Goal: Task Accomplishment & Management: Manage account settings

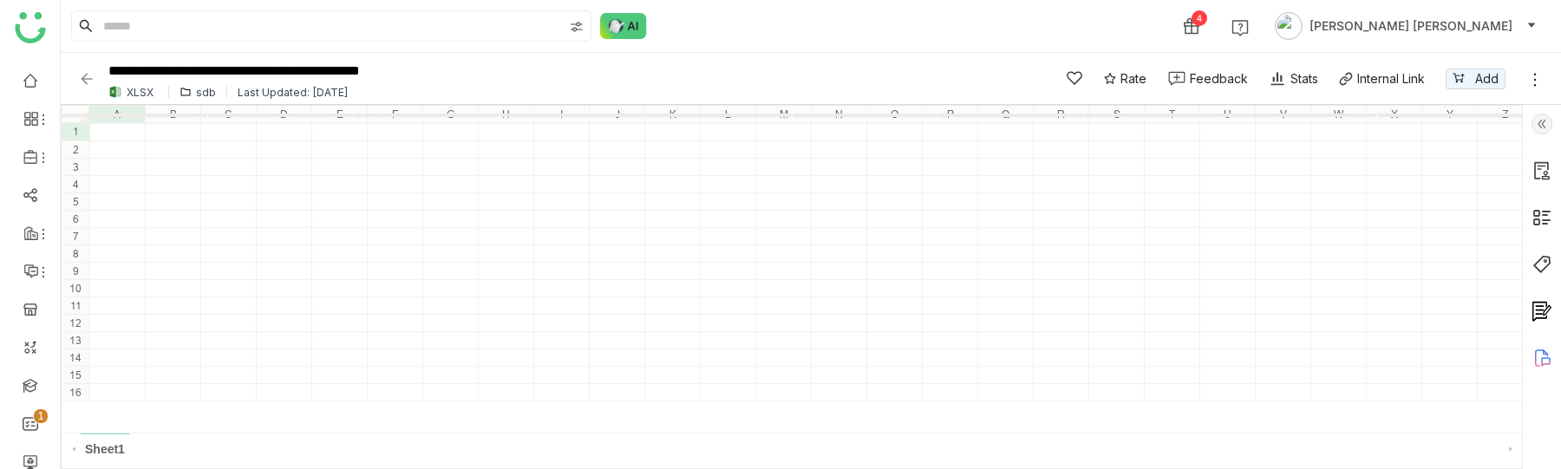
click at [203, 90] on div "sdb" at bounding box center [206, 92] width 20 height 13
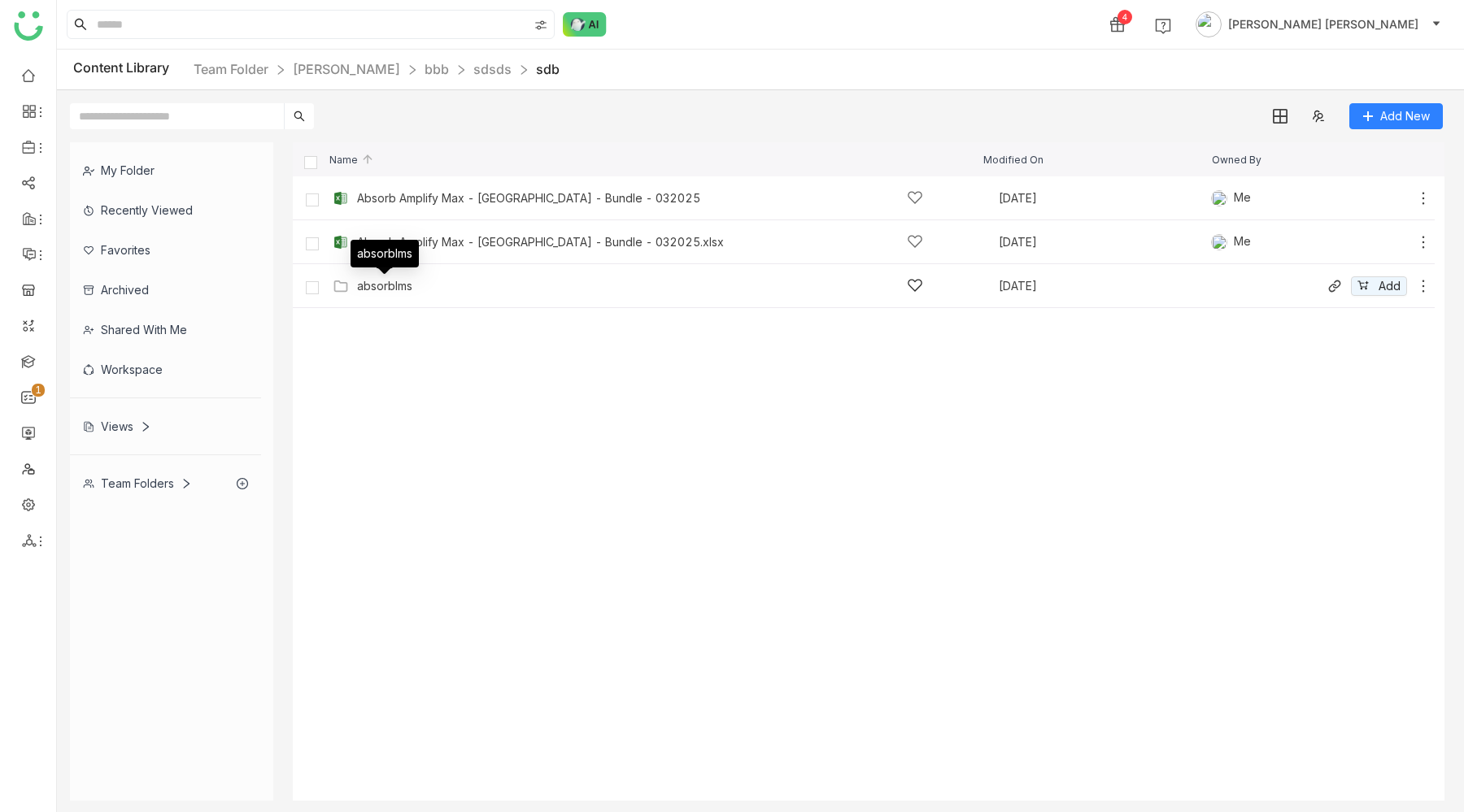
click at [395, 291] on div "absorblms" at bounding box center [385, 286] width 55 height 13
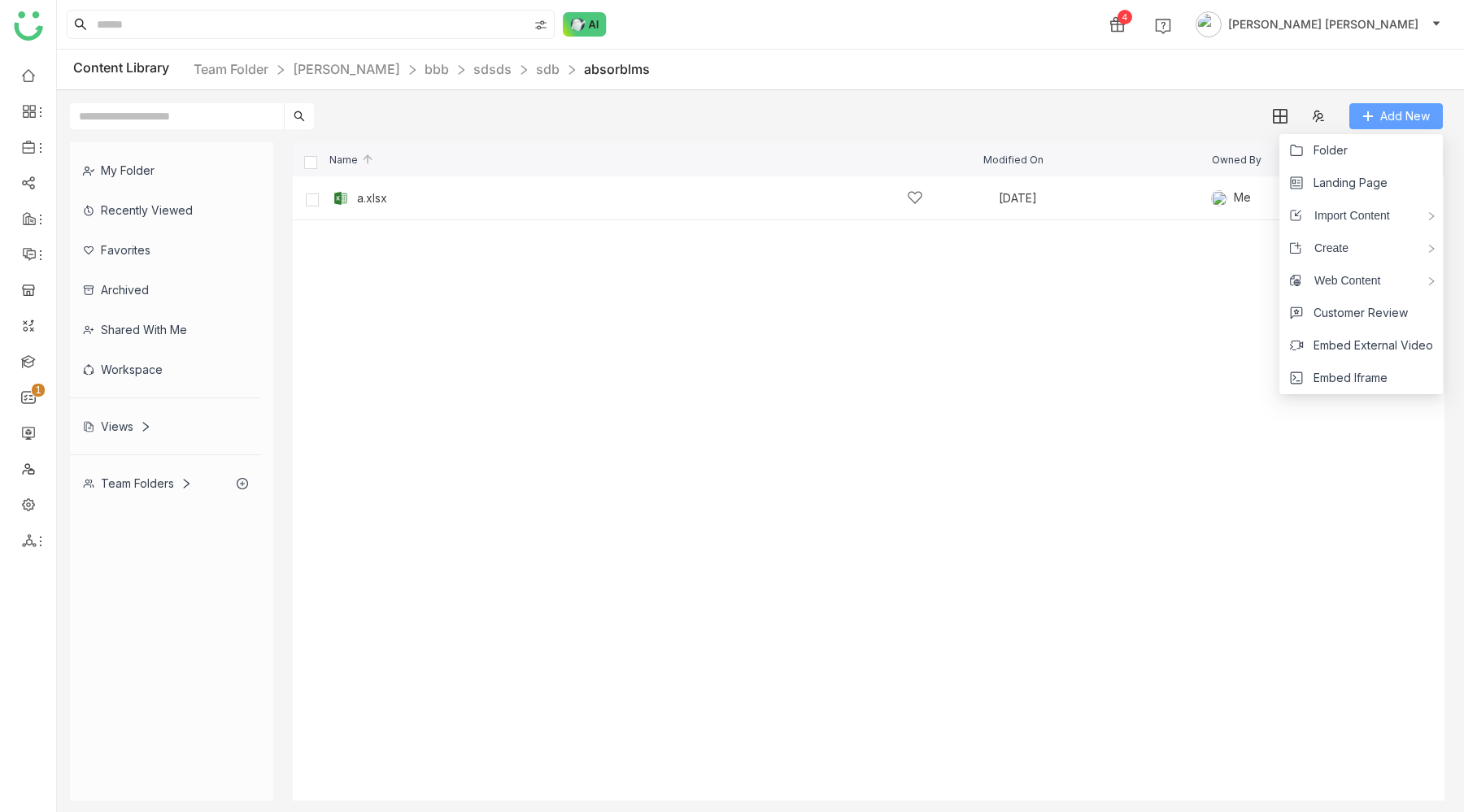
click at [1388, 122] on span "Add New" at bounding box center [1405, 115] width 50 height 18
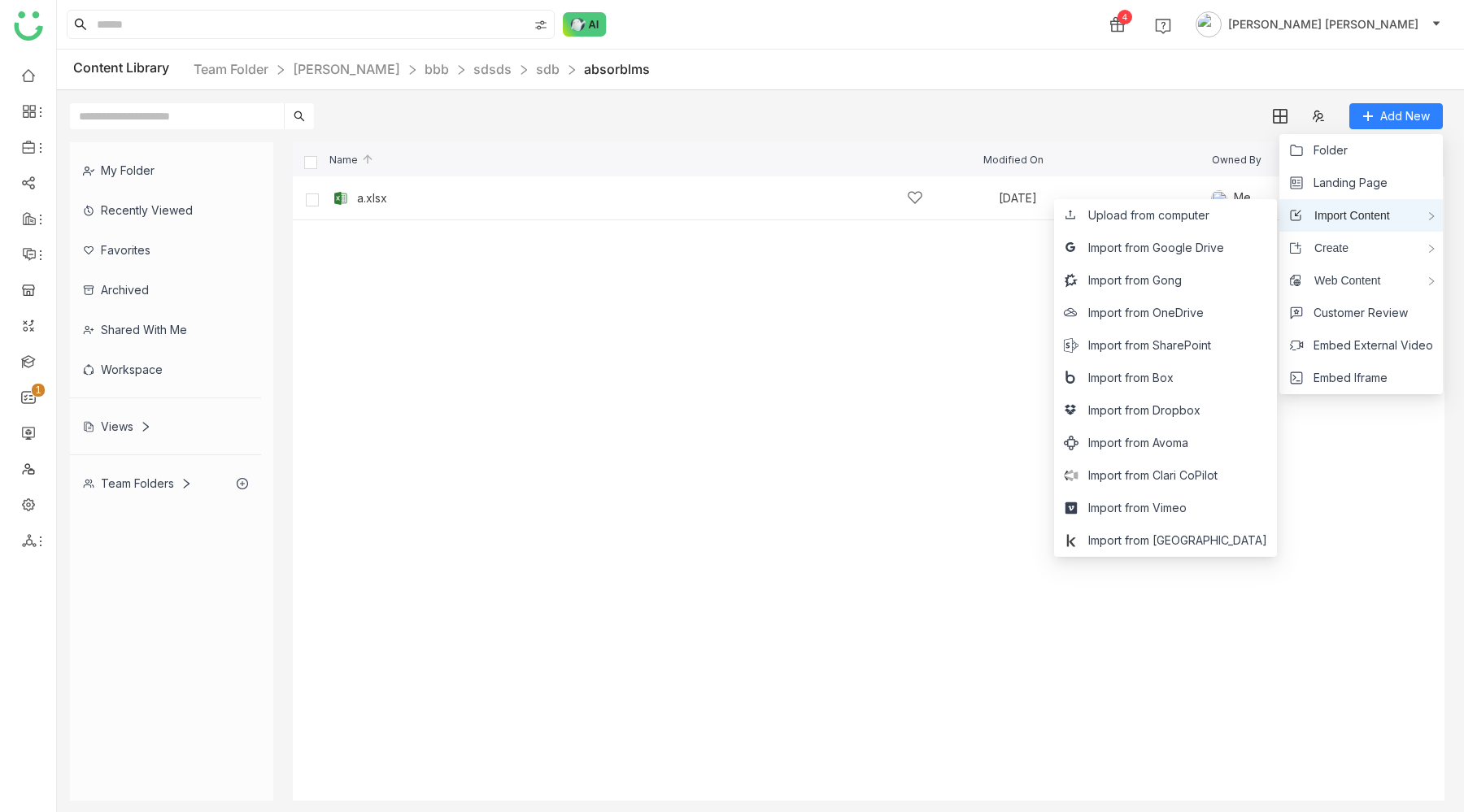
click at [1356, 211] on span "Import Content" at bounding box center [1346, 215] width 88 height 18
click at [1209, 218] on span "Upload from computer" at bounding box center [1148, 215] width 121 height 18
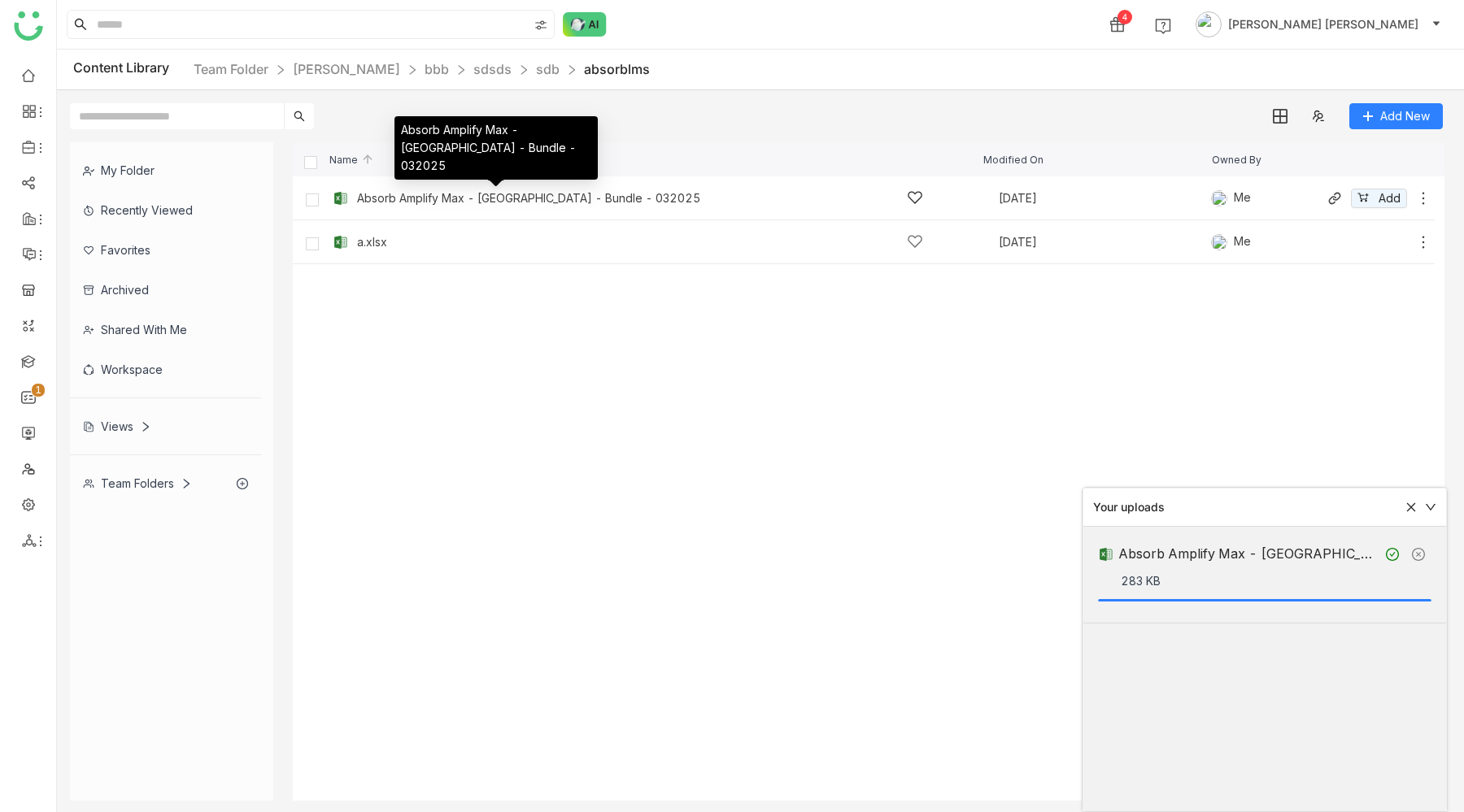
click at [494, 199] on div "Absorb Amplify Max - [GEOGRAPHIC_DATA] - Bundle - 032025" at bounding box center [529, 199] width 343 height 13
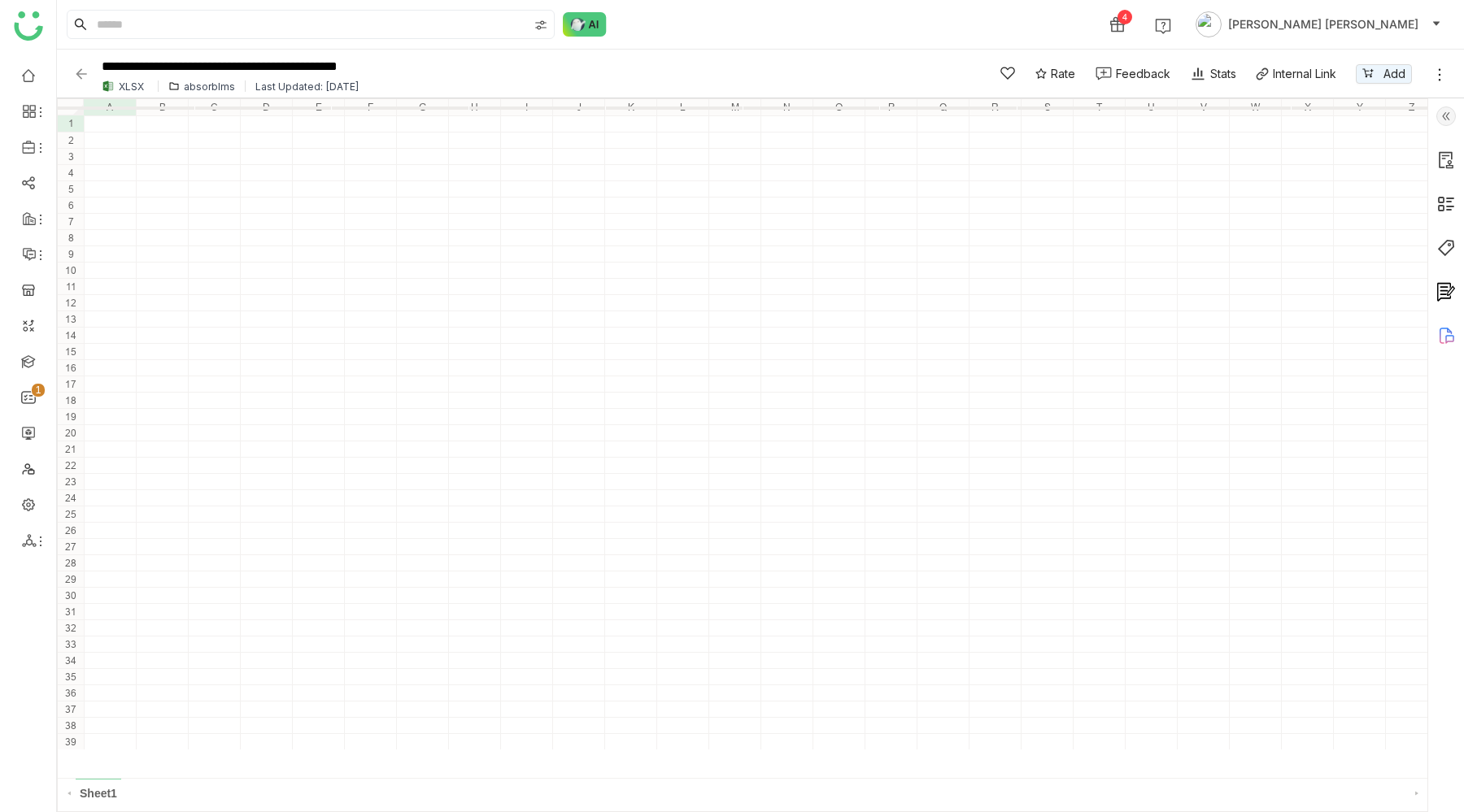
click at [208, 83] on div "absorblms" at bounding box center [209, 86] width 52 height 12
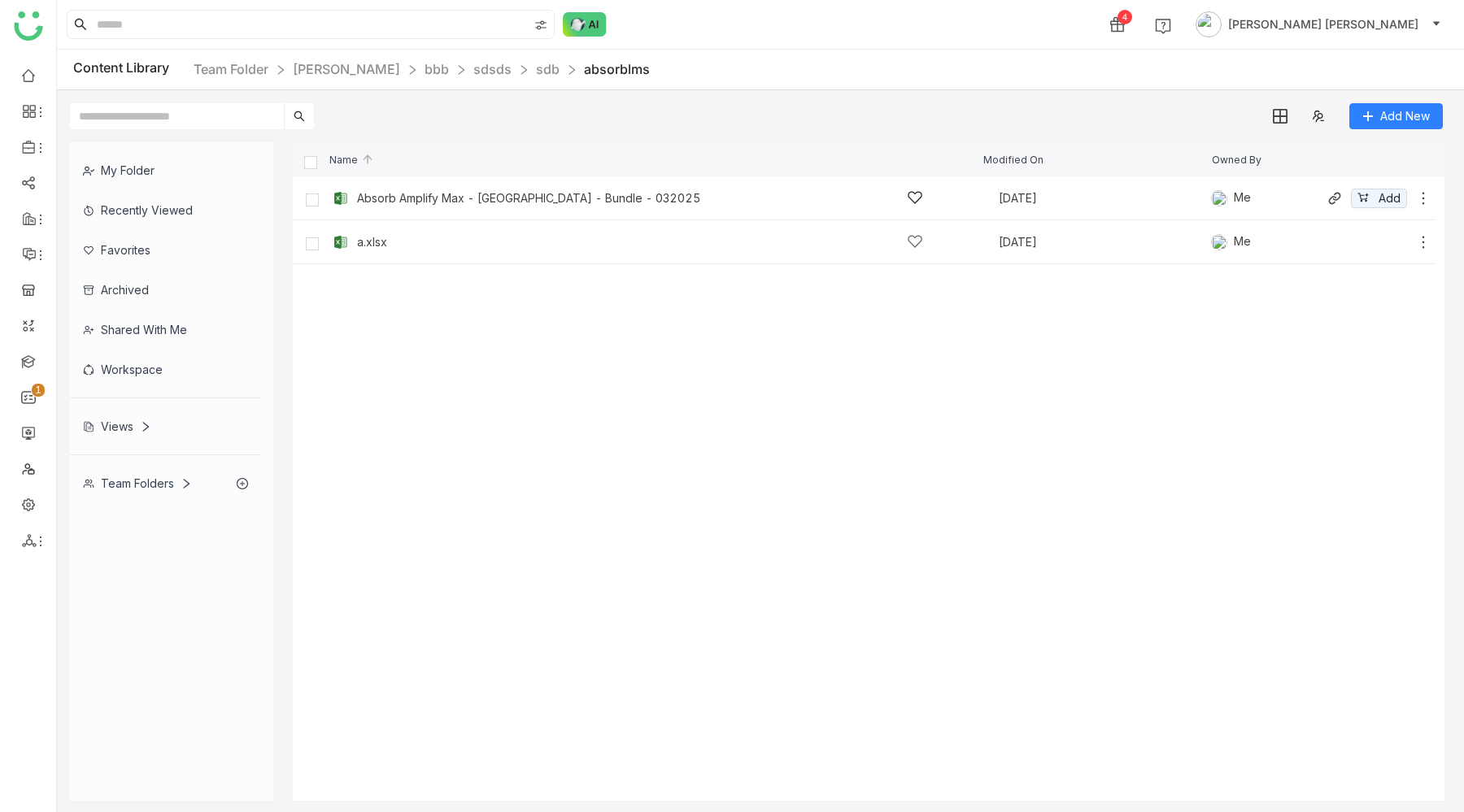
click at [1422, 197] on icon at bounding box center [1423, 198] width 16 height 16
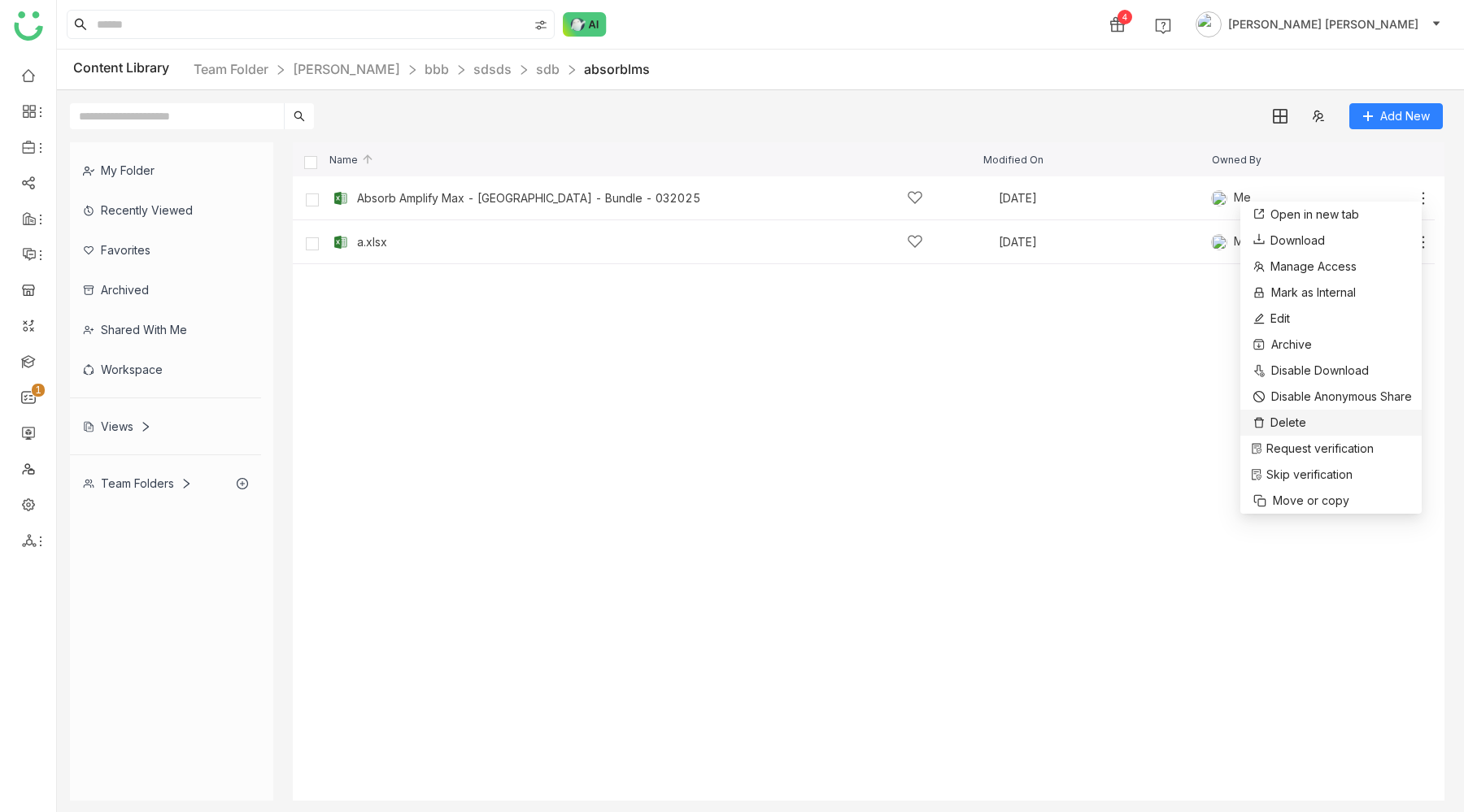
click at [1306, 426] on li "Delete" at bounding box center [1330, 423] width 181 height 26
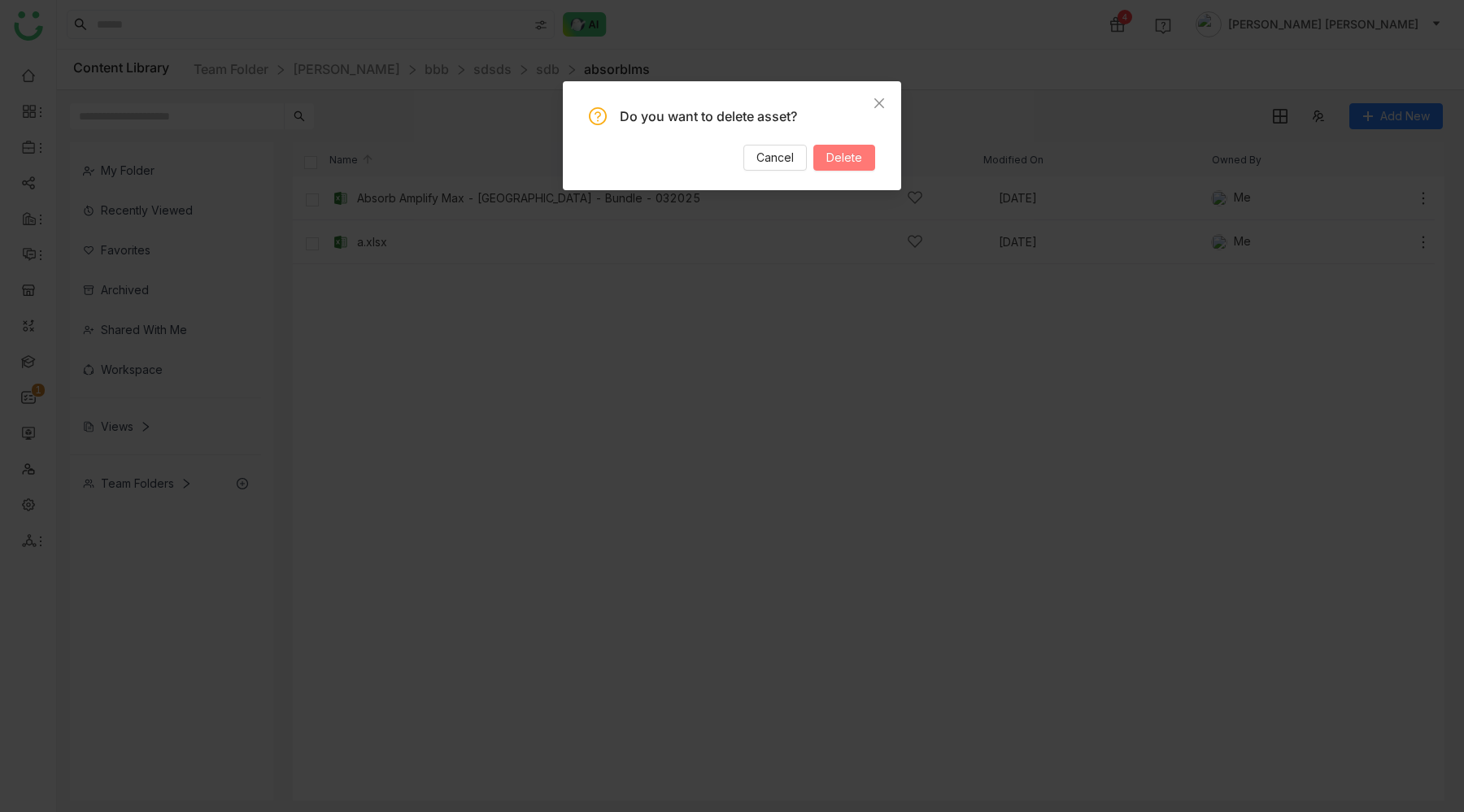
click at [851, 165] on span "Delete" at bounding box center [844, 158] width 36 height 18
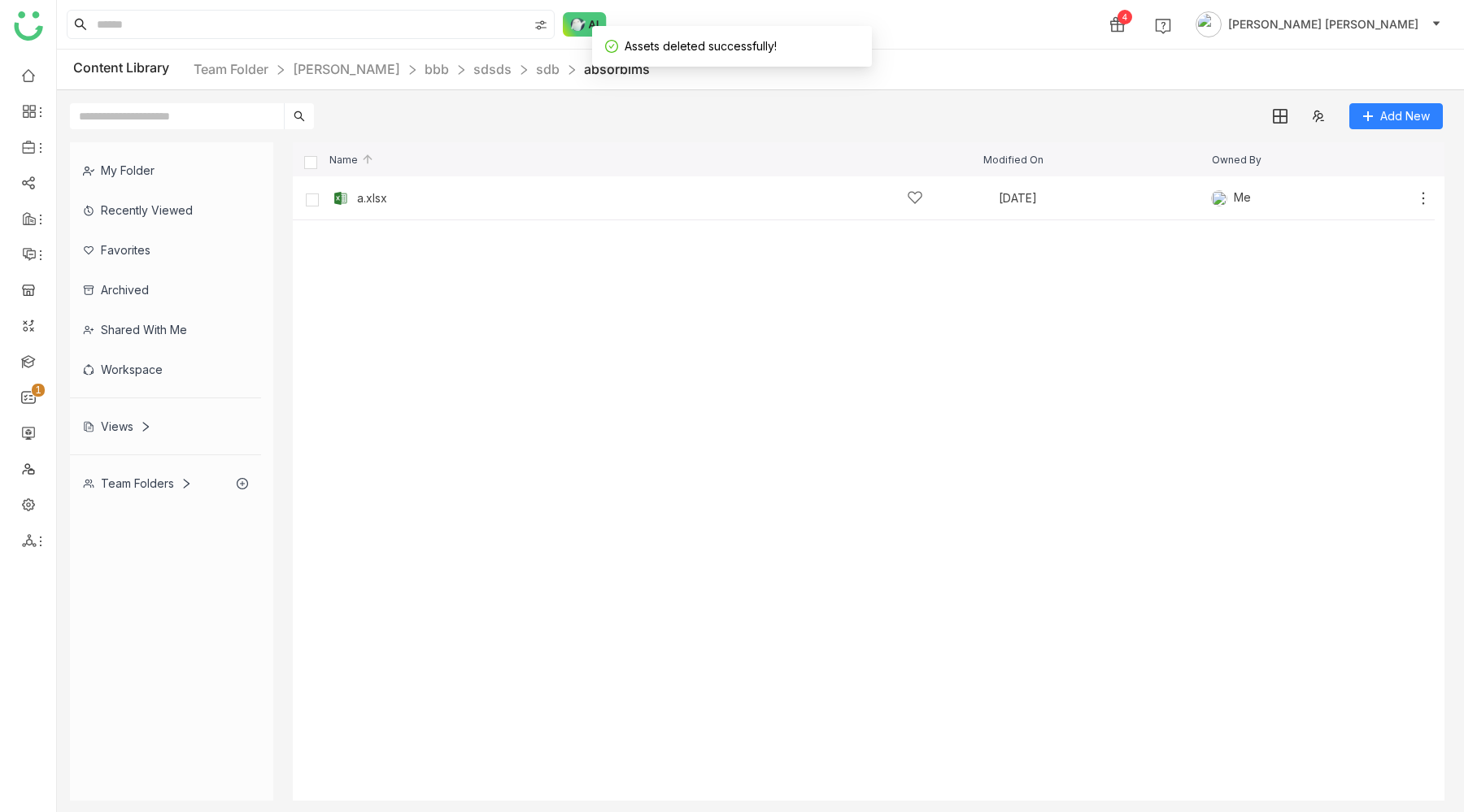
click at [1374, 129] on div "My Folder Recently Viewed Favorites Archived Shared with me Workspace Views Tea…" at bounding box center [761, 472] width 1407 height 684
click at [1382, 115] on span "Add New" at bounding box center [1405, 115] width 50 height 18
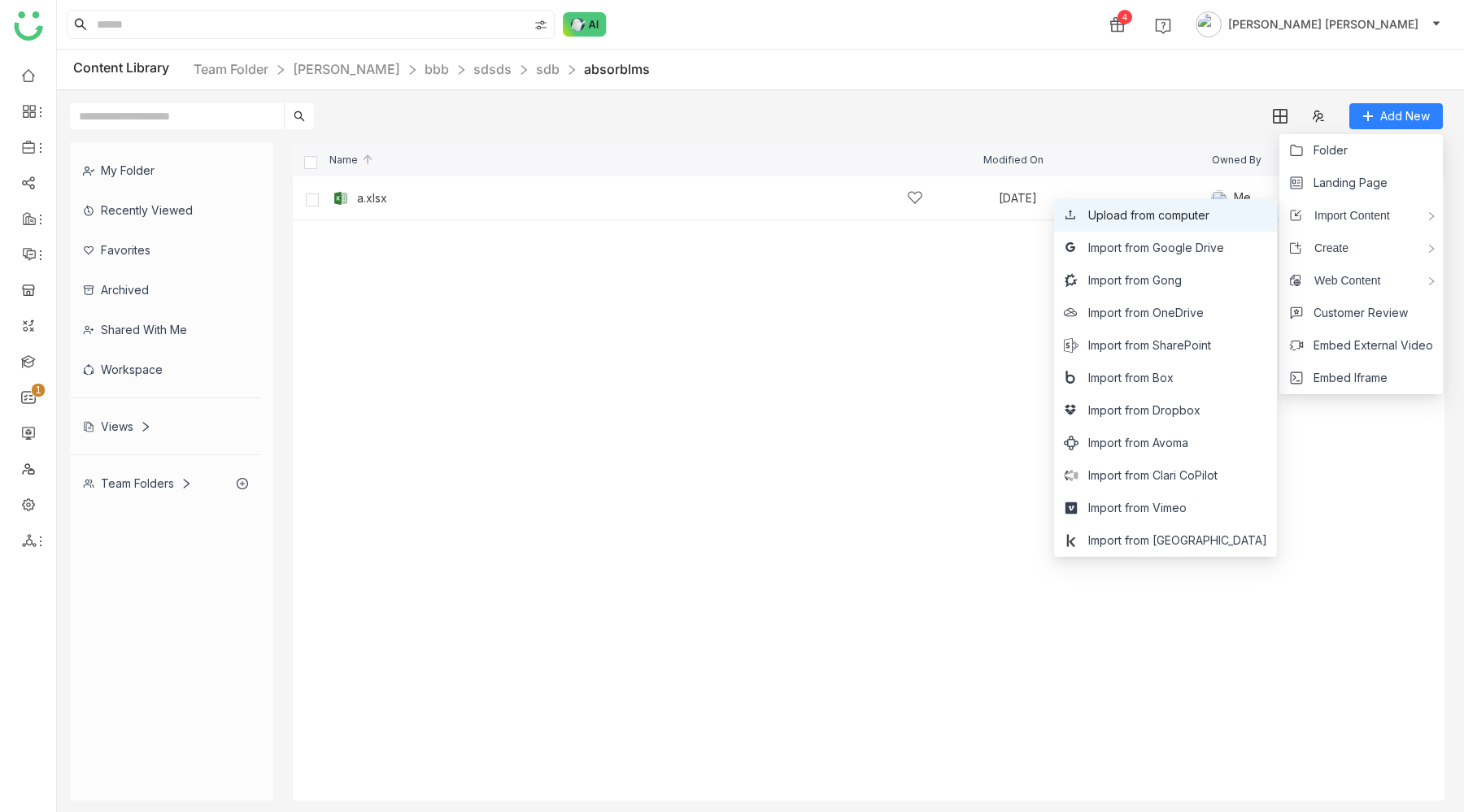
click at [1209, 218] on span "Upload from computer" at bounding box center [1148, 215] width 121 height 18
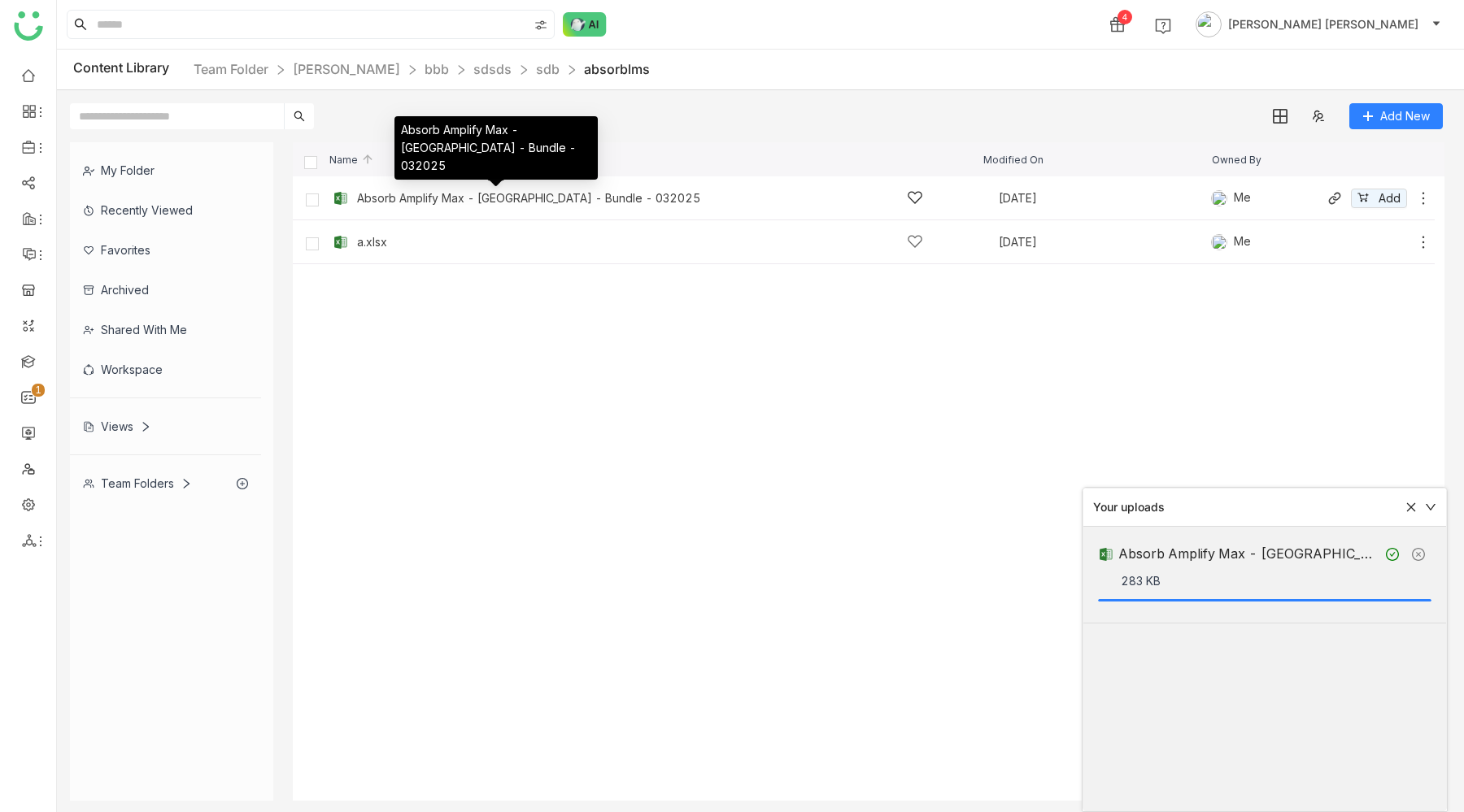
click at [503, 193] on div "Absorb Amplify Max - [GEOGRAPHIC_DATA] - Bundle - 032025" at bounding box center [529, 199] width 343 height 13
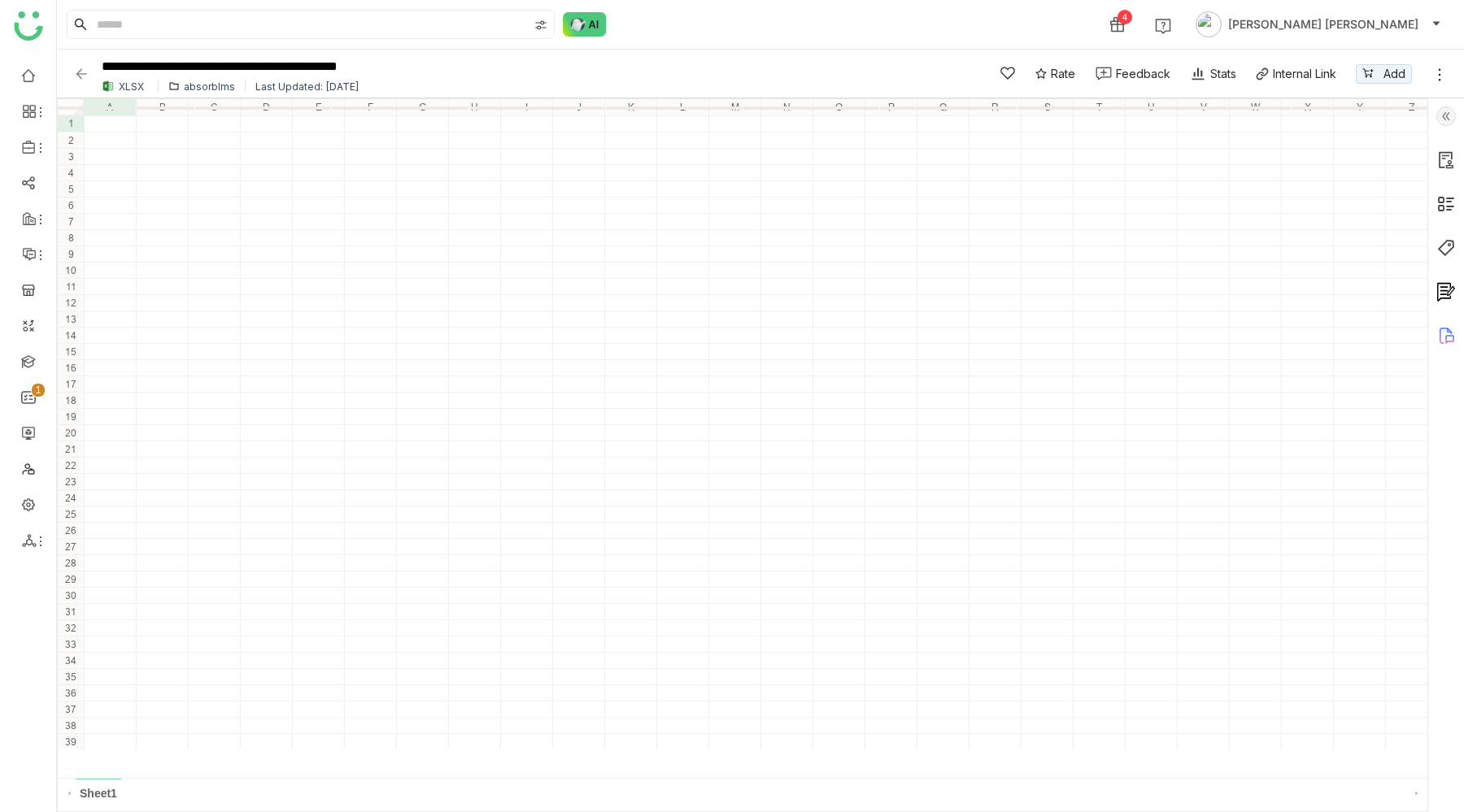
click at [189, 85] on div "absorblms" at bounding box center [209, 86] width 52 height 12
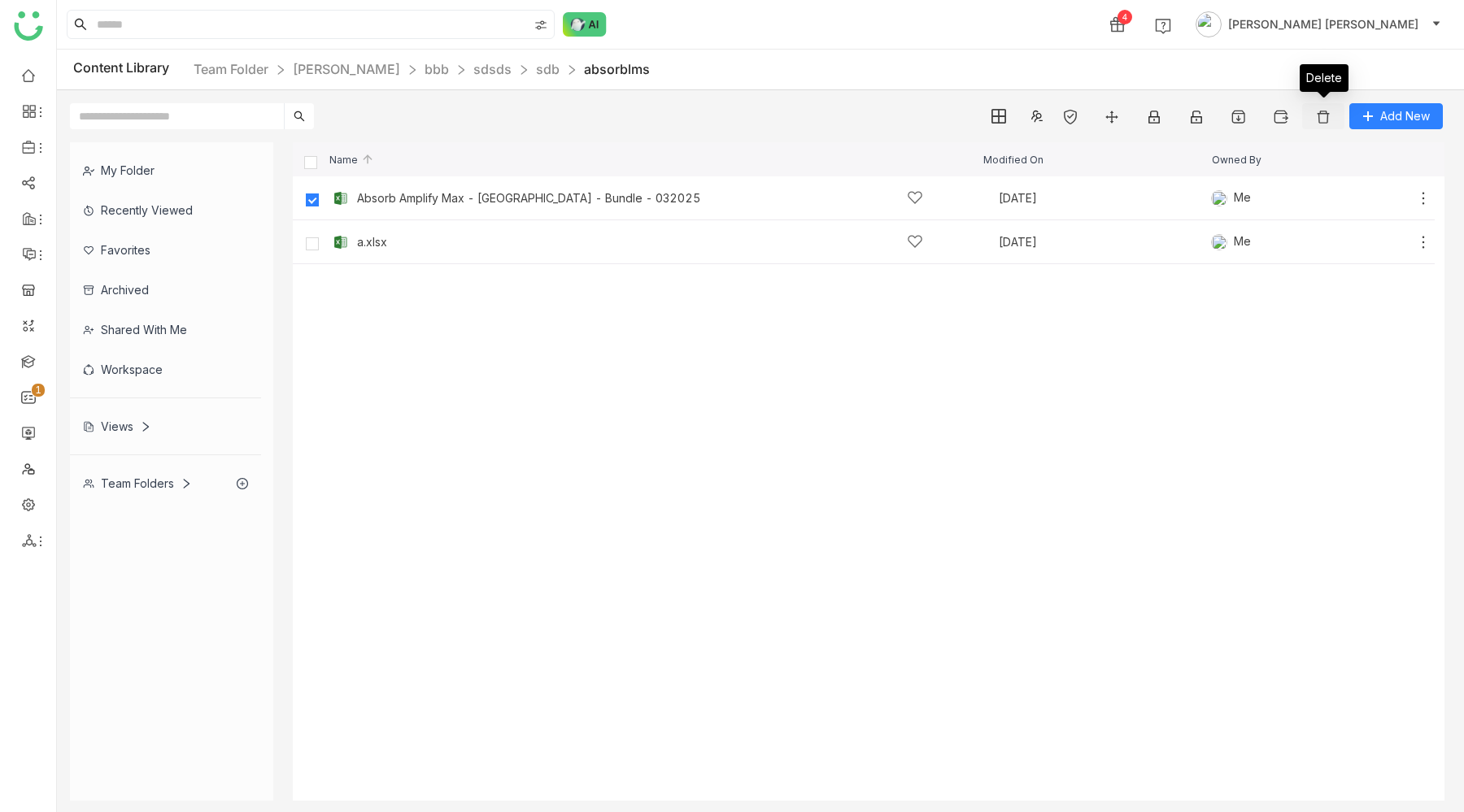
click at [1333, 116] on button at bounding box center [1322, 116] width 42 height 26
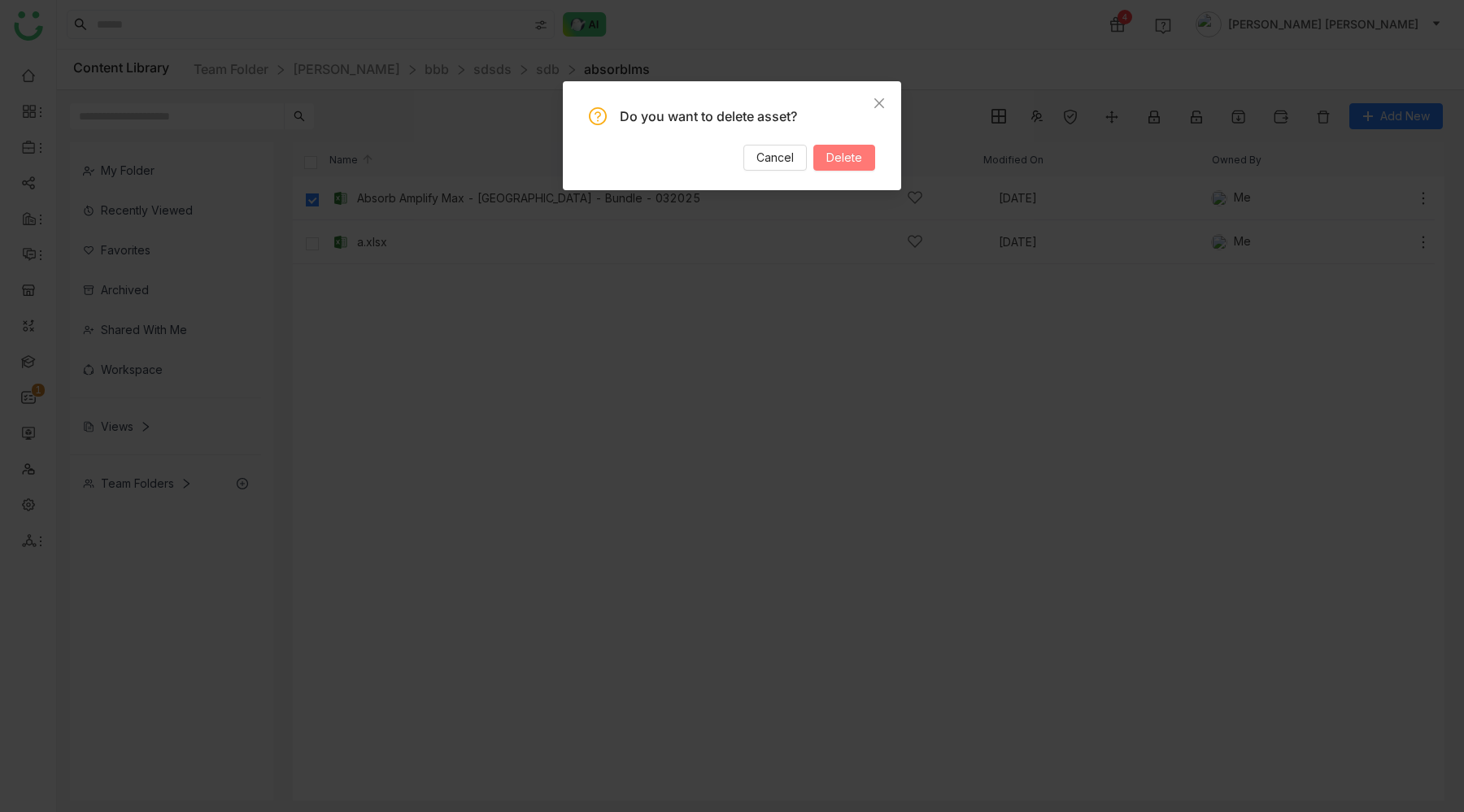
click at [837, 165] on span "Delete" at bounding box center [844, 158] width 36 height 18
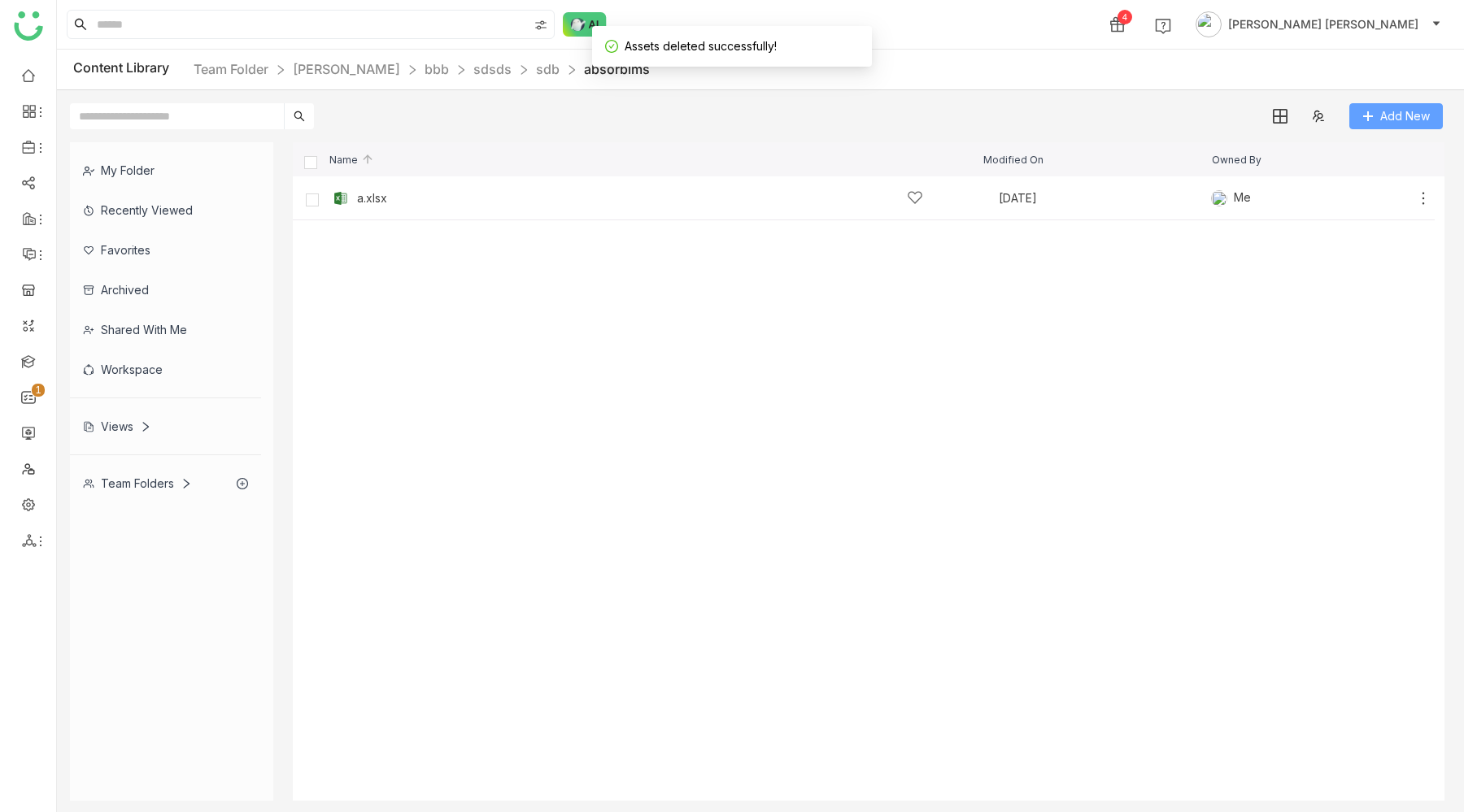
click at [1385, 105] on button "Add New" at bounding box center [1396, 116] width 94 height 26
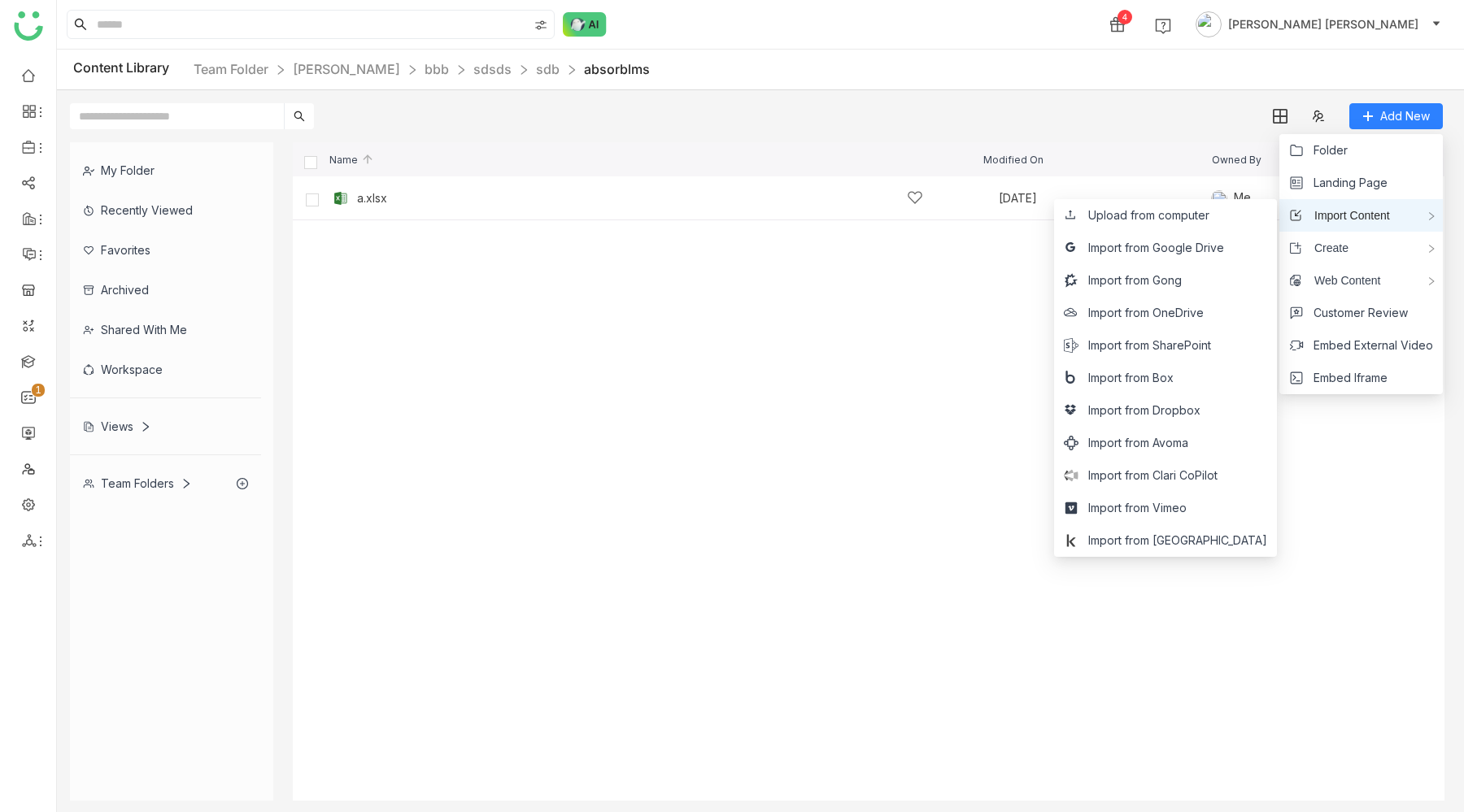
click at [1350, 216] on span "Import Content" at bounding box center [1346, 215] width 88 height 18
click at [1205, 219] on span "Upload from computer" at bounding box center [1148, 215] width 121 height 18
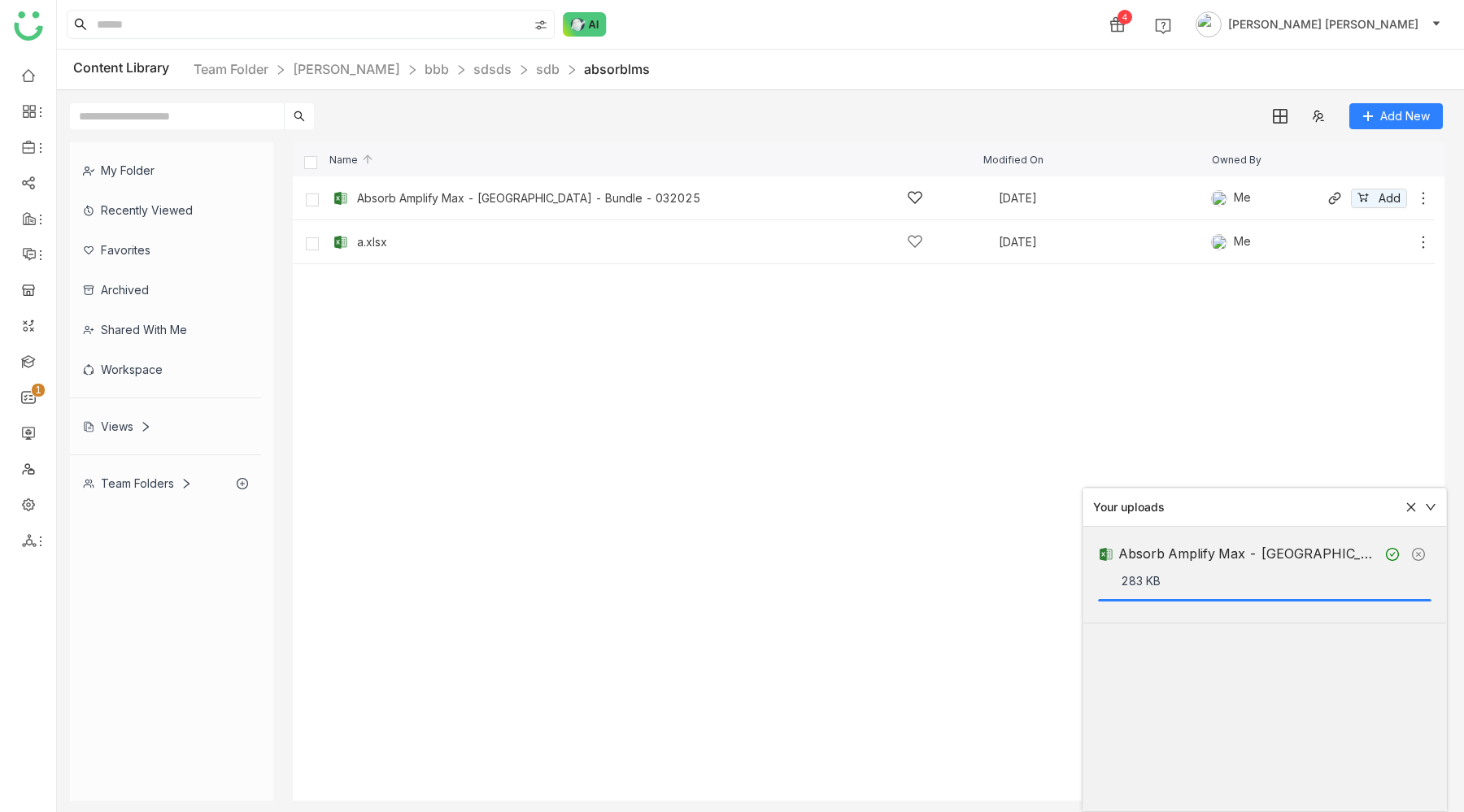
click at [588, 204] on div "Absorb Amplify Max - [GEOGRAPHIC_DATA] - Bundle - 032025" at bounding box center [641, 198] width 566 height 17
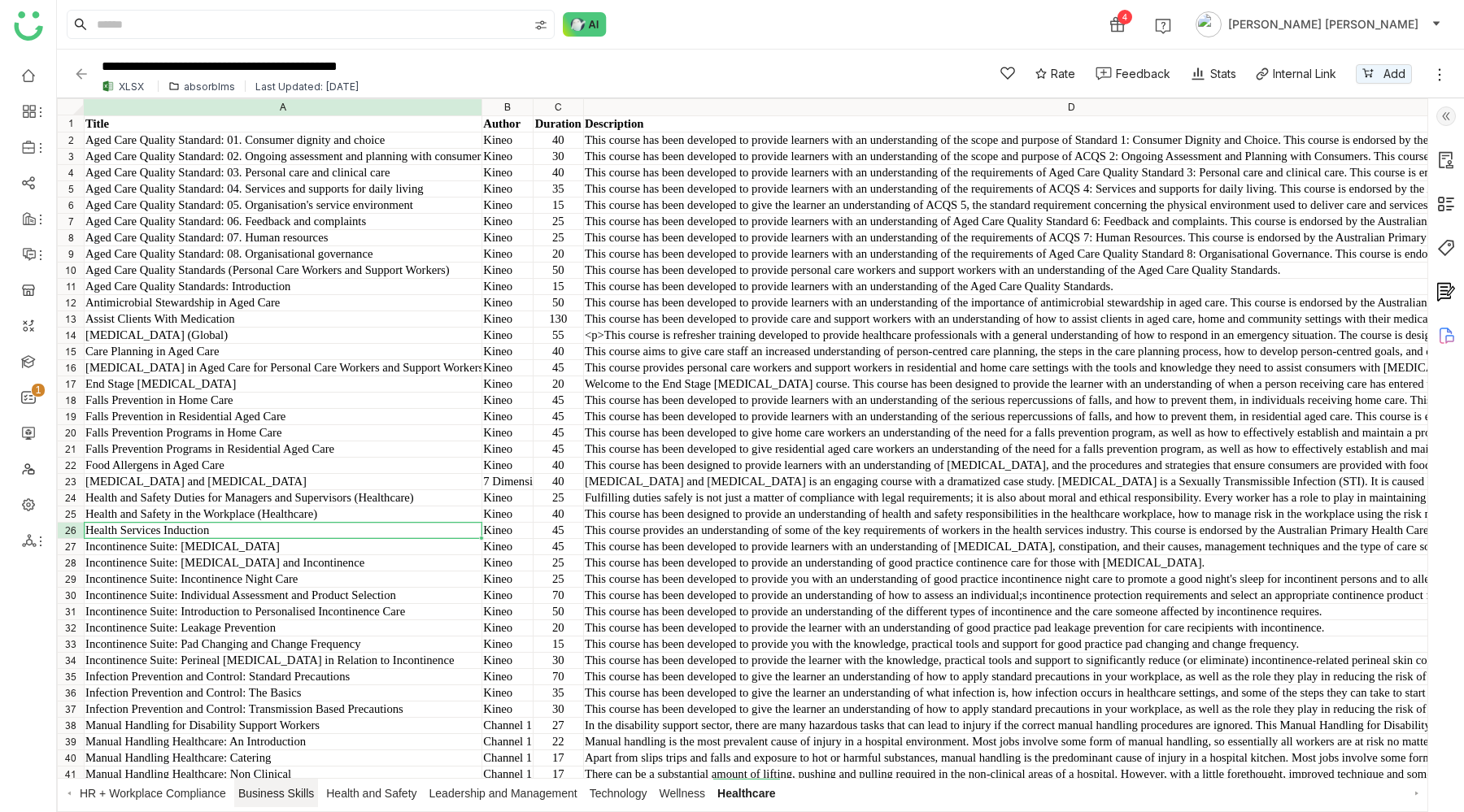
click at [281, 798] on span "Business Skills" at bounding box center [276, 793] width 83 height 28
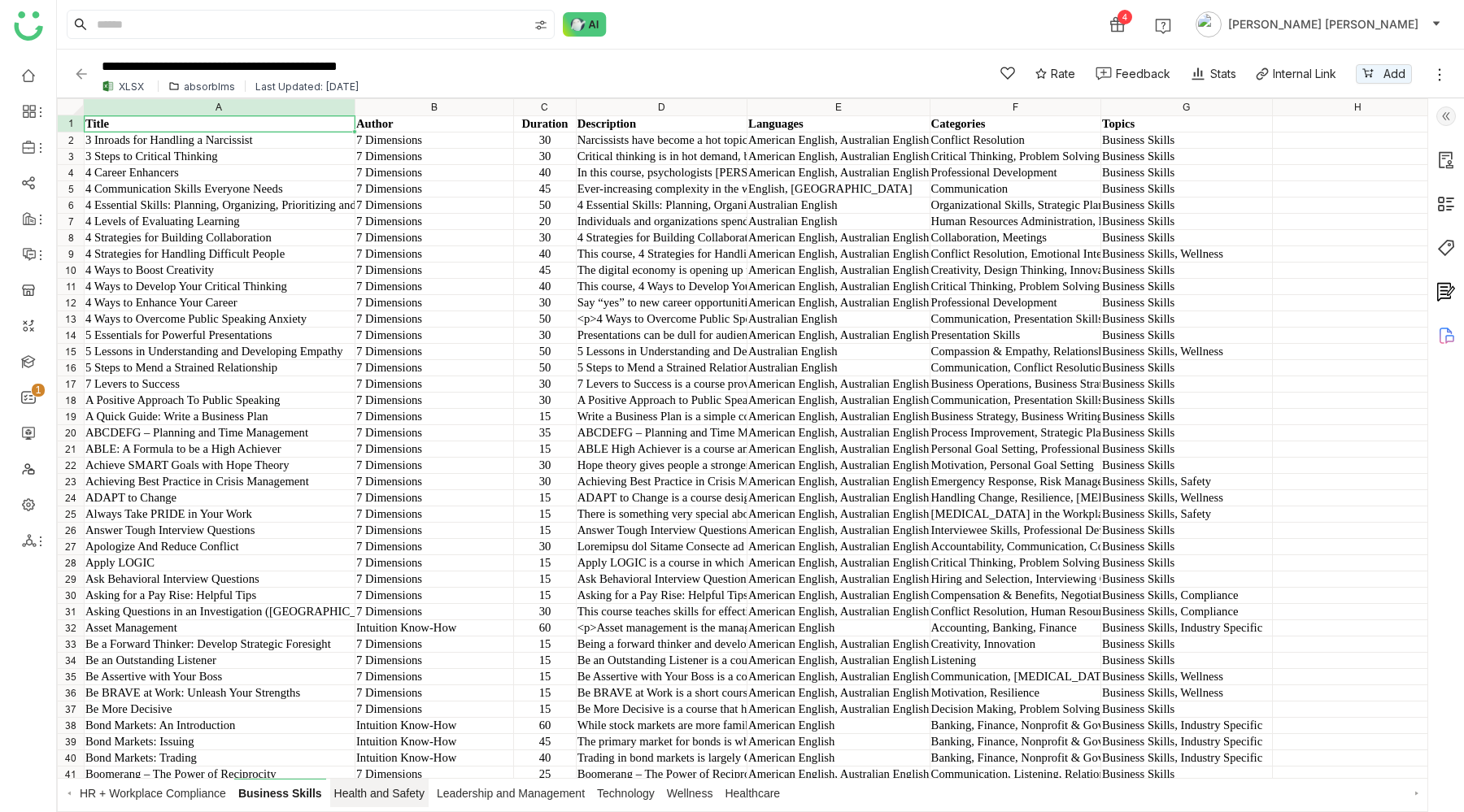
click at [369, 792] on span "Health and Safety" at bounding box center [379, 793] width 98 height 28
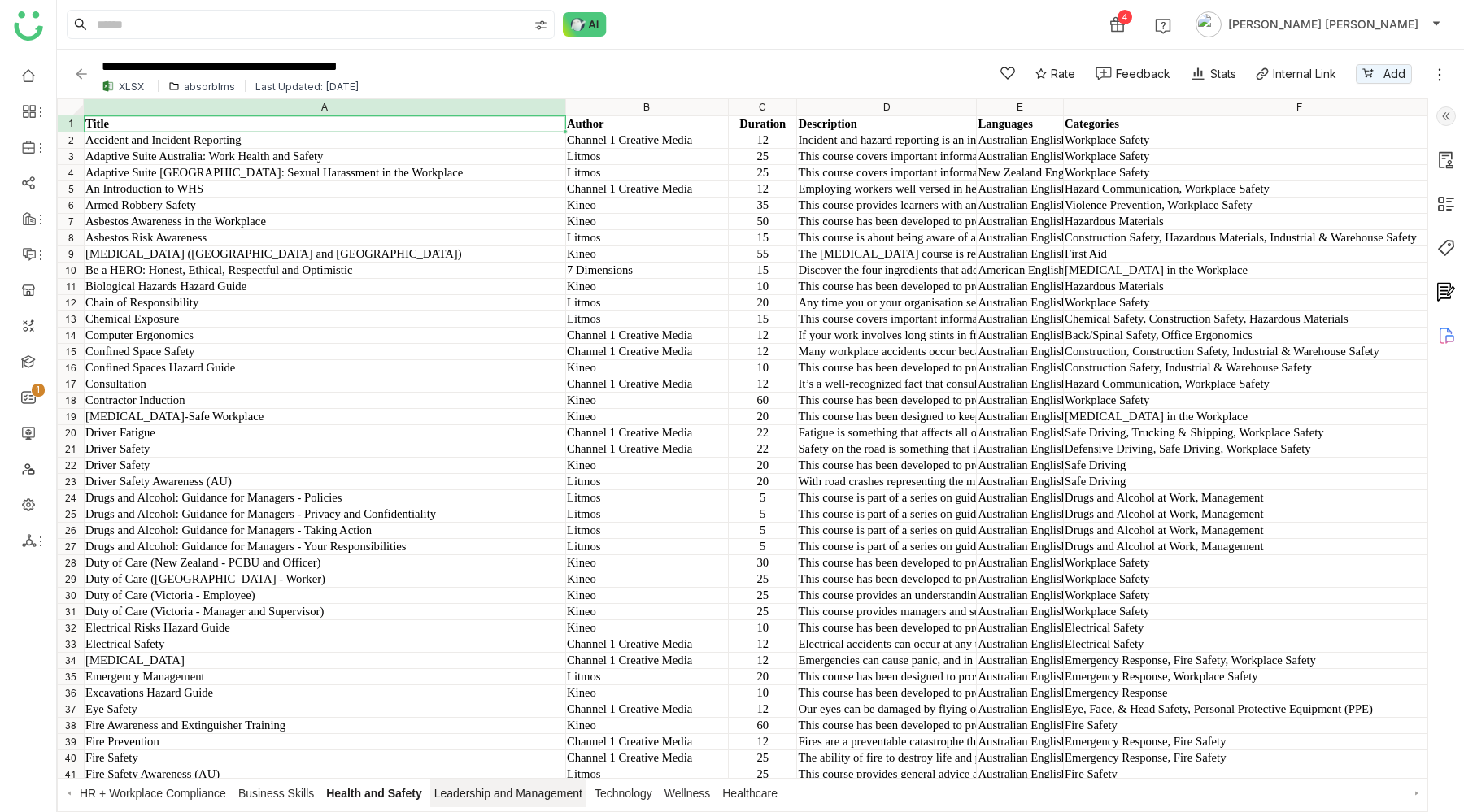
click at [494, 790] on span "Leadership and Management" at bounding box center [508, 793] width 156 height 28
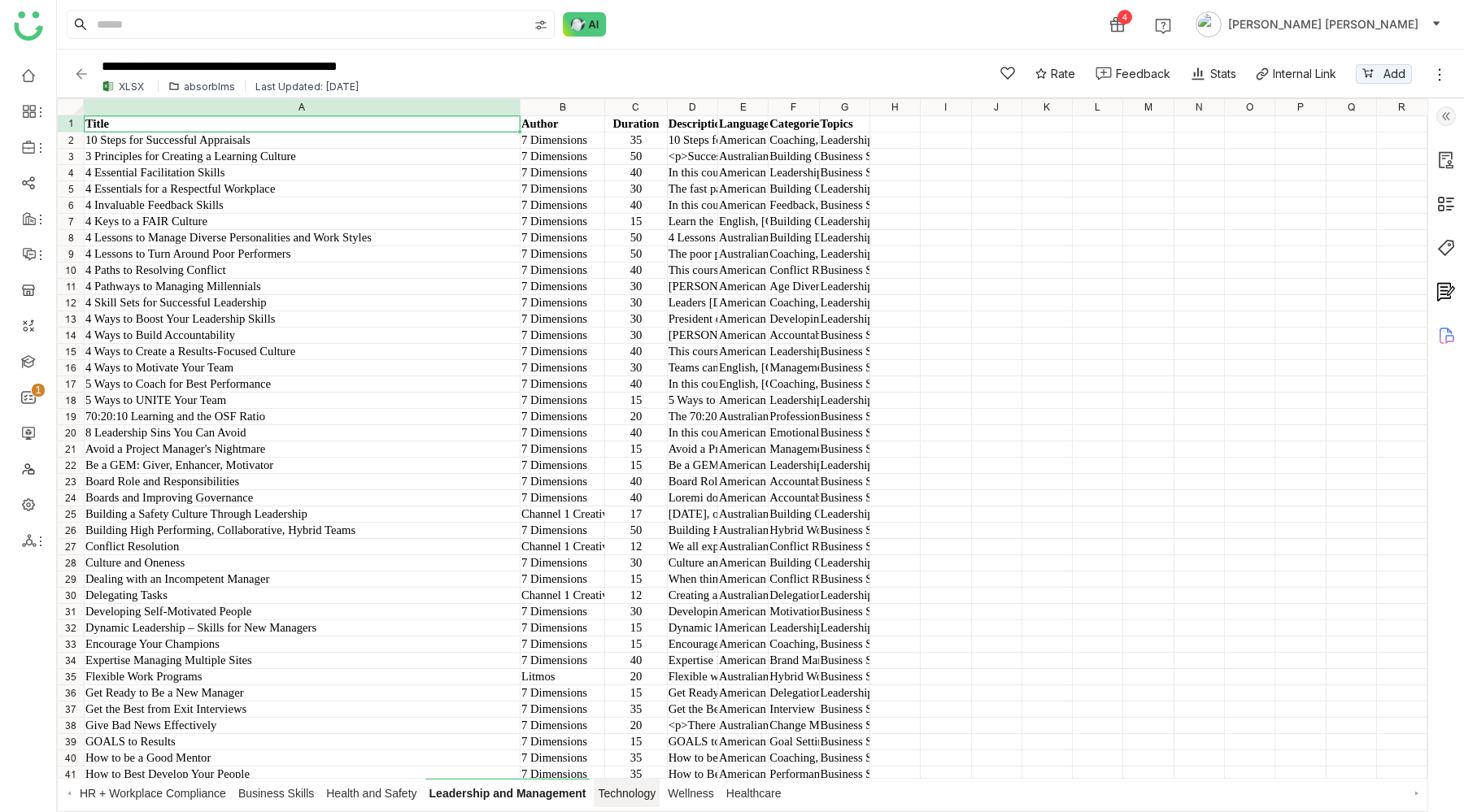
click at [633, 788] on span "Technology" at bounding box center [626, 793] width 66 height 28
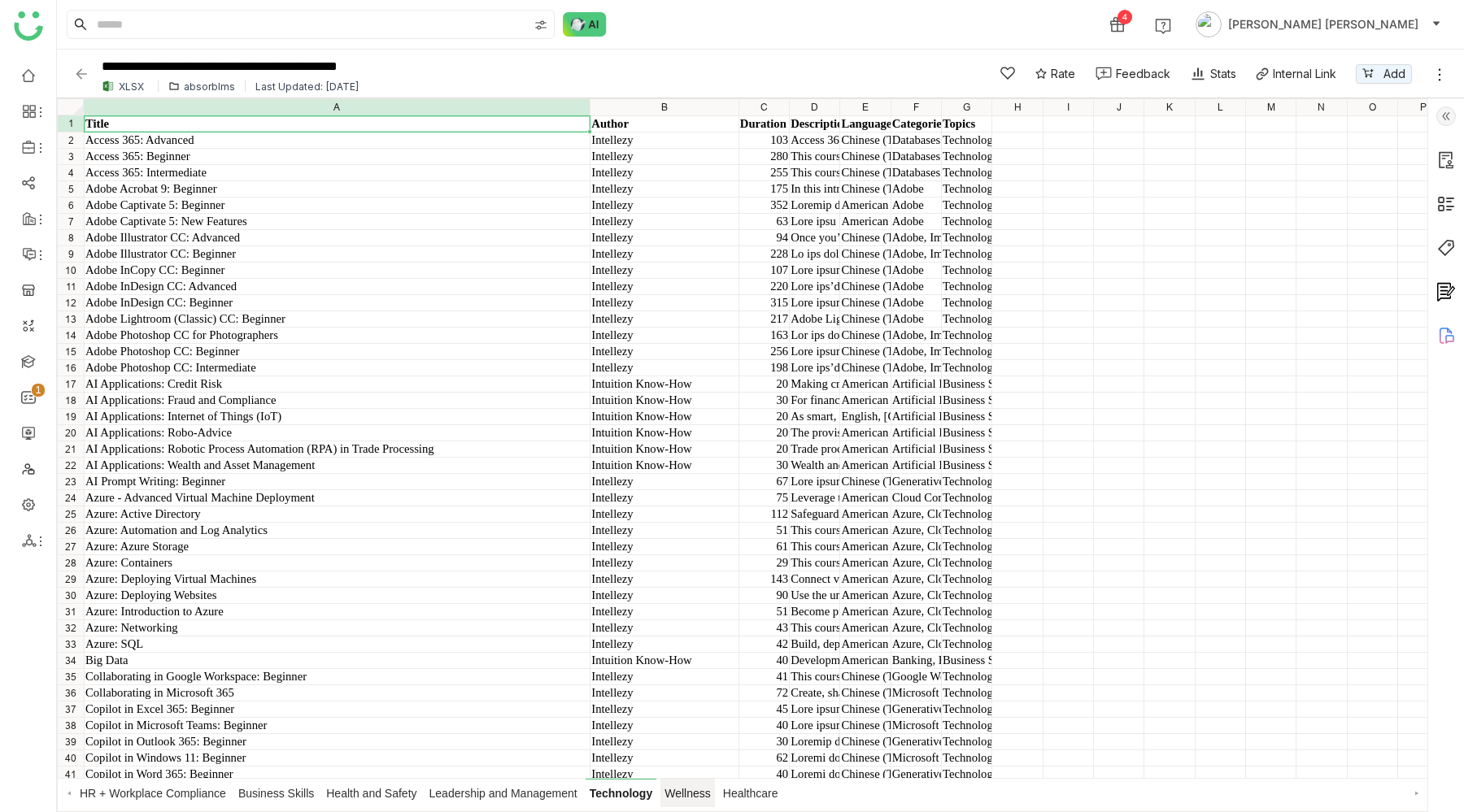
click at [692, 792] on span "Wellness" at bounding box center [687, 793] width 54 height 28
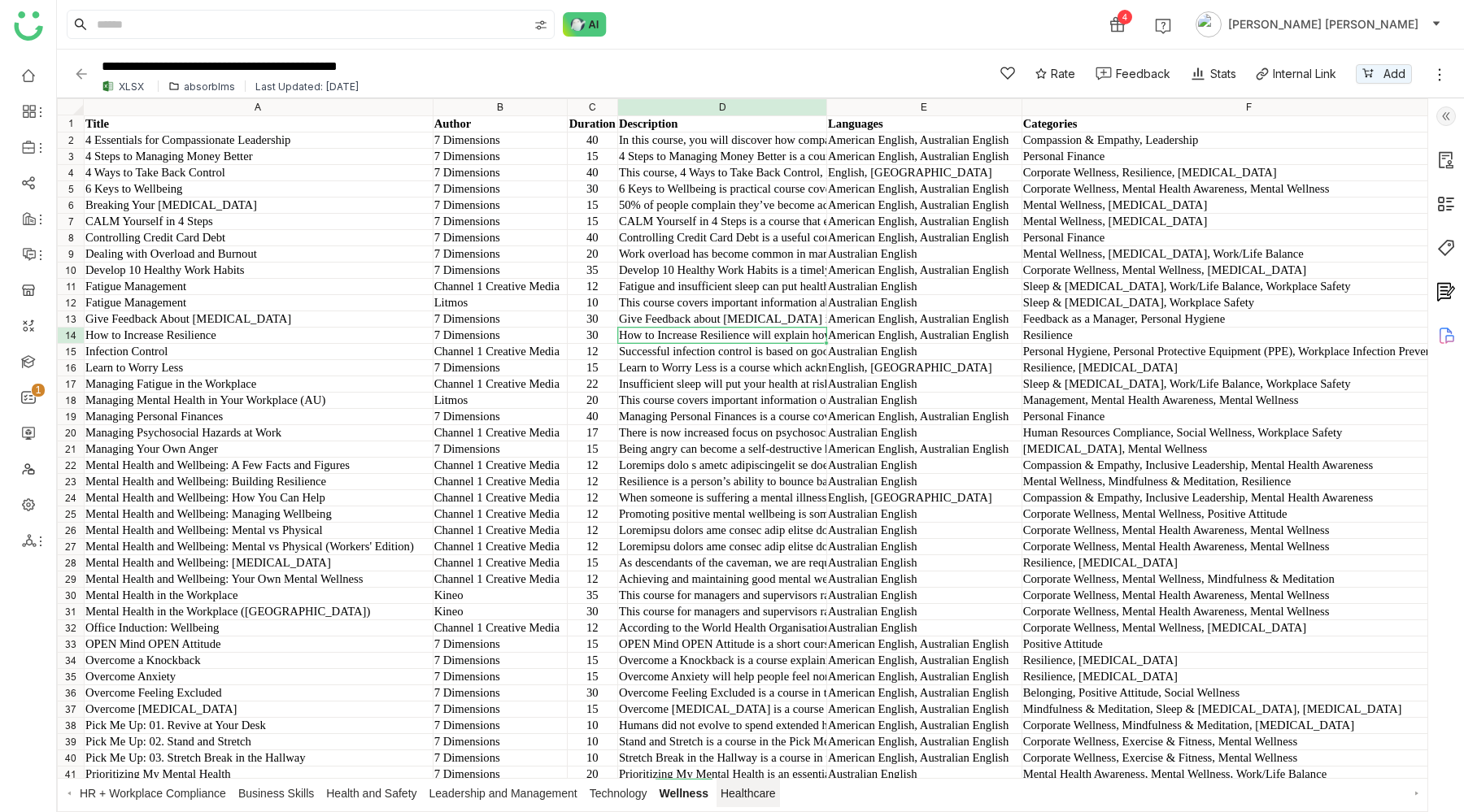
click at [750, 789] on span "Healthcare" at bounding box center [748, 793] width 64 height 28
